Goal: Find specific page/section: Find specific page/section

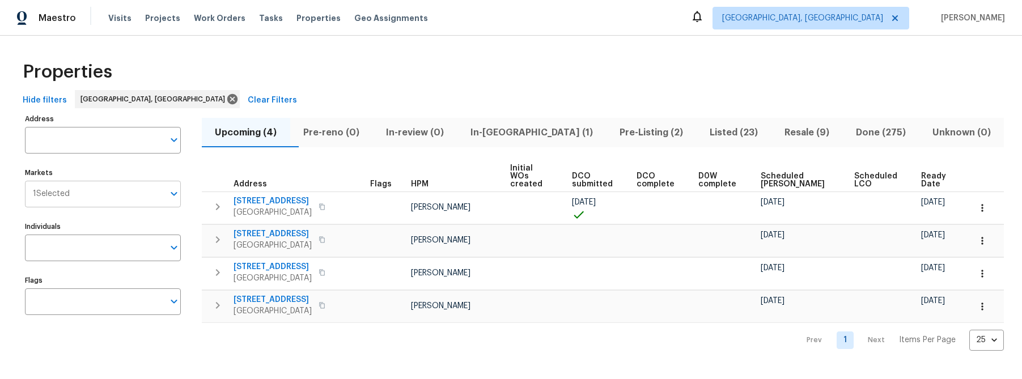
click at [177, 194] on icon "Open" at bounding box center [174, 194] width 14 height 14
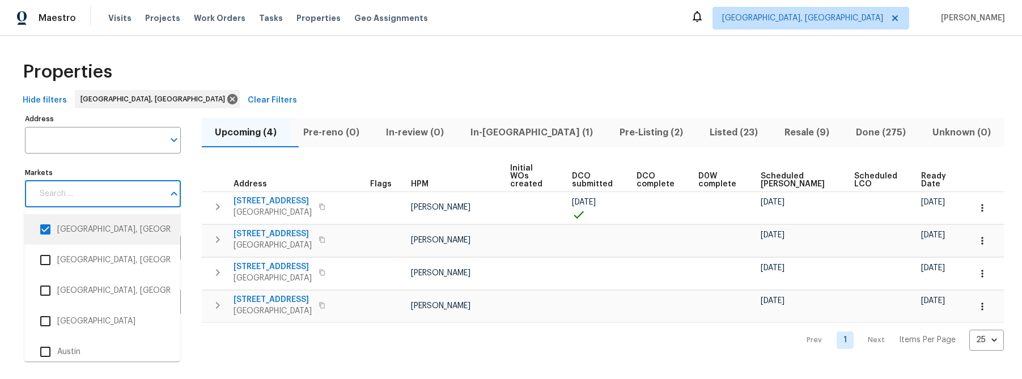
click at [49, 229] on input "checkbox" at bounding box center [45, 230] width 24 height 24
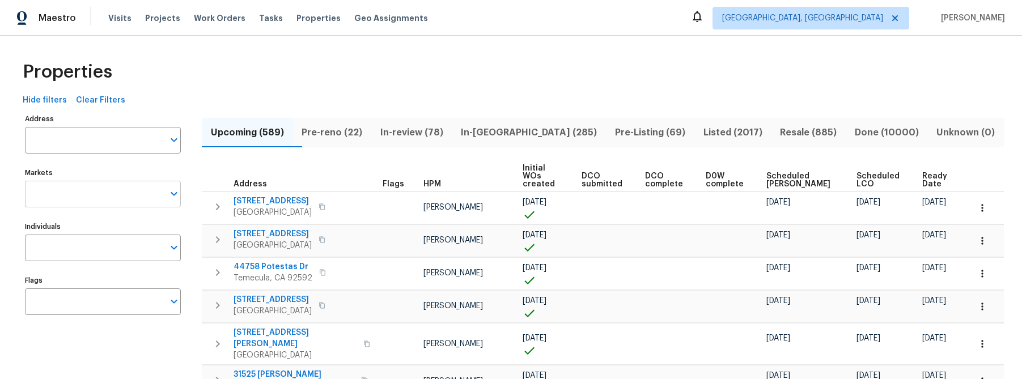
click at [147, 195] on input "Markets" at bounding box center [94, 194] width 139 height 27
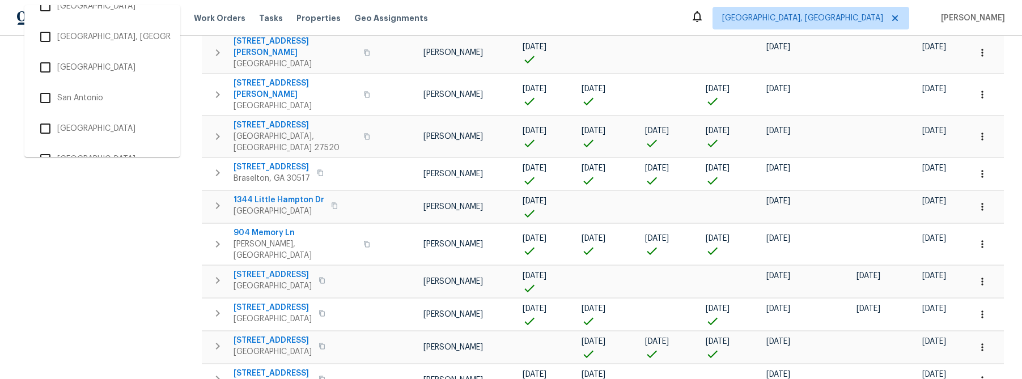
scroll to position [2337, 0]
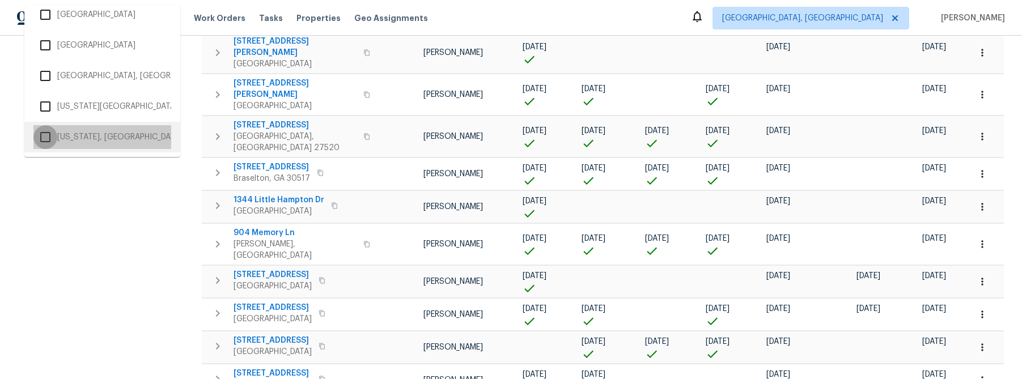
click at [43, 136] on input "checkbox" at bounding box center [45, 137] width 24 height 24
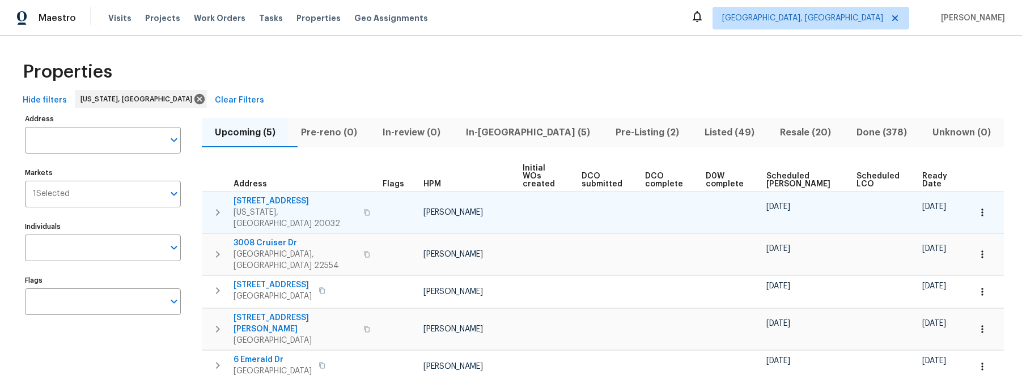
click at [264, 196] on span "[STREET_ADDRESS]" at bounding box center [295, 201] width 123 height 11
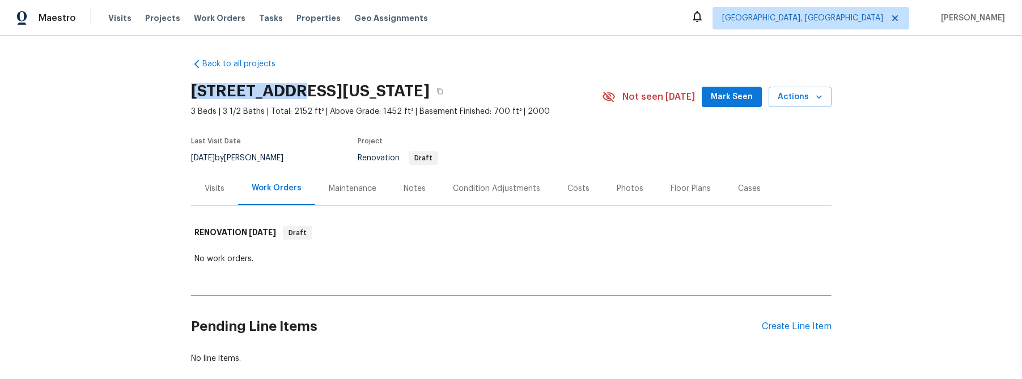
drag, startPoint x: 286, startPoint y: 88, endPoint x: 191, endPoint y: 86, distance: 95.9
click at [190, 86] on div "Back to all projects 801 Hr Dr SE, Washington, DC 20032 3 Beds | 3 1/2 Baths | …" at bounding box center [511, 208] width 1022 height 344
copy h2 "[STREET_ADDRESS]"
